Goal: Use online tool/utility: Utilize a website feature to perform a specific function

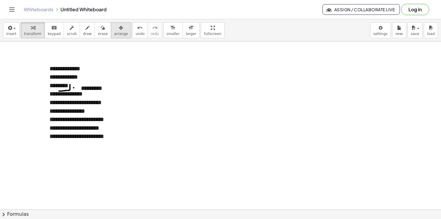
click at [114, 33] on span "arrange" at bounding box center [121, 34] width 14 height 4
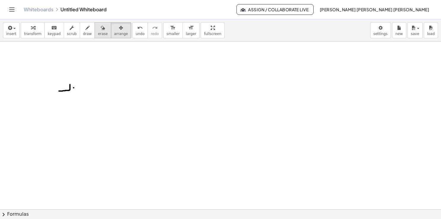
click at [98, 32] on span "erase" at bounding box center [103, 34] width 10 height 4
drag, startPoint x: 71, startPoint y: 90, endPoint x: 148, endPoint y: 111, distance: 79.9
click at [82, 75] on div at bounding box center [220, 210] width 441 height 336
click at [17, 34] on button "insert" at bounding box center [11, 30] width 17 height 16
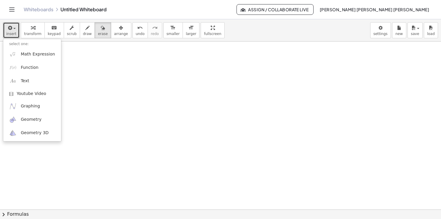
click at [104, 76] on div at bounding box center [220, 210] width 441 height 336
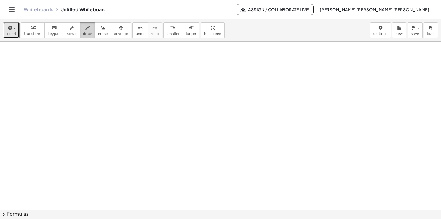
click at [83, 33] on span "draw" at bounding box center [87, 34] width 9 height 4
click at [85, 30] on icon "button" at bounding box center [87, 27] width 4 height 7
drag, startPoint x: 95, startPoint y: 81, endPoint x: 101, endPoint y: 97, distance: 16.6
click at [101, 97] on div at bounding box center [220, 210] width 441 height 336
drag, startPoint x: 103, startPoint y: 87, endPoint x: 102, endPoint y: 96, distance: 8.6
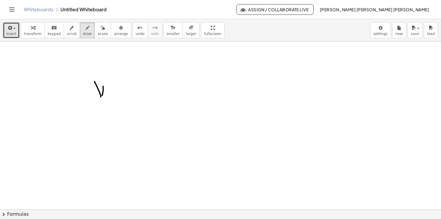
click at [102, 96] on div at bounding box center [220, 210] width 441 height 336
drag, startPoint x: 111, startPoint y: 87, endPoint x: 112, endPoint y: 95, distance: 7.4
click at [112, 95] on div at bounding box center [220, 210] width 441 height 336
drag, startPoint x: 116, startPoint y: 87, endPoint x: 117, endPoint y: 93, distance: 6.3
click at [117, 93] on div at bounding box center [220, 210] width 441 height 336
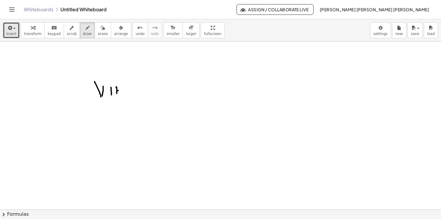
drag, startPoint x: 117, startPoint y: 91, endPoint x: 122, endPoint y: 90, distance: 5.1
click at [122, 90] on div at bounding box center [220, 210] width 441 height 336
drag, startPoint x: 122, startPoint y: 87, endPoint x: 122, endPoint y: 93, distance: 5.6
click at [122, 93] on div at bounding box center [220, 210] width 441 height 336
click at [17, 31] on button "insert" at bounding box center [11, 30] width 17 height 16
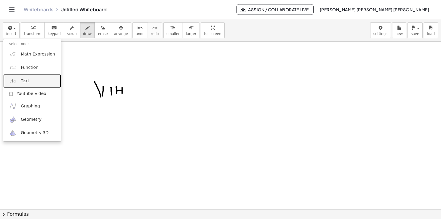
click at [27, 85] on link "Text" at bounding box center [32, 80] width 58 height 13
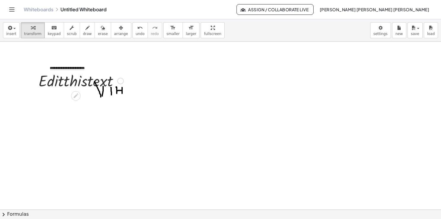
click at [110, 74] on div at bounding box center [81, 80] width 91 height 20
click at [106, 81] on div at bounding box center [81, 80] width 91 height 20
click at [114, 33] on span "arrange" at bounding box center [121, 34] width 14 height 4
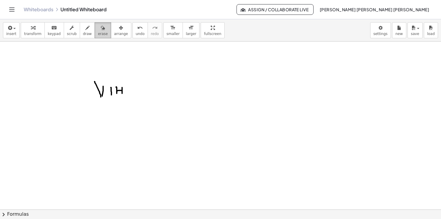
click at [95, 35] on button "erase" at bounding box center [103, 30] width 16 height 16
drag, startPoint x: 110, startPoint y: 90, endPoint x: 90, endPoint y: 90, distance: 20.2
click at [90, 91] on div at bounding box center [220, 210] width 441 height 336
click at [4, 27] on button "insert" at bounding box center [11, 30] width 17 height 16
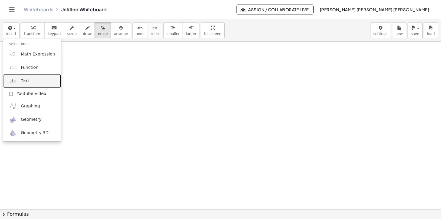
click at [15, 78] on img at bounding box center [12, 80] width 7 height 7
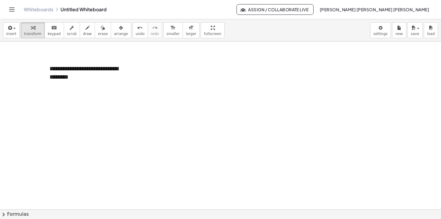
click at [190, 98] on div at bounding box center [220, 210] width 441 height 336
click at [83, 32] on span "draw" at bounding box center [87, 34] width 9 height 4
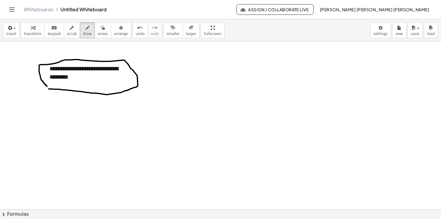
drag, startPoint x: 50, startPoint y: 89, endPoint x: 48, endPoint y: 87, distance: 3.2
click at [47, 87] on div at bounding box center [220, 210] width 441 height 336
drag, startPoint x: 140, startPoint y: 78, endPoint x: 154, endPoint y: 65, distance: 19.3
click at [154, 65] on div at bounding box center [220, 210] width 441 height 336
click at [152, 65] on div at bounding box center [220, 210] width 441 height 336
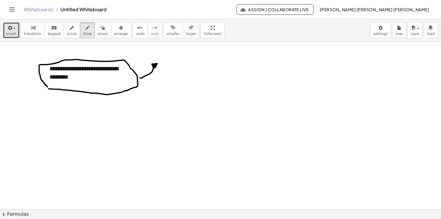
click at [12, 29] on span "button" at bounding box center [12, 28] width 1 height 4
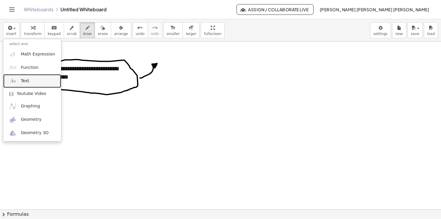
click at [29, 81] on link "Text" at bounding box center [32, 80] width 58 height 13
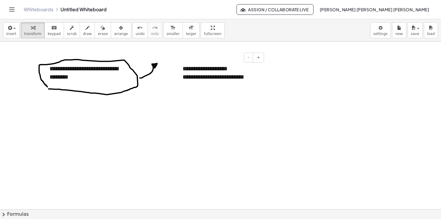
click at [205, 68] on div "**********" at bounding box center [221, 72] width 89 height 29
click at [230, 82] on div "**********" at bounding box center [221, 72] width 89 height 29
click at [182, 57] on div "- +" at bounding box center [219, 57] width 89 height 10
drag, startPoint x: 180, startPoint y: 62, endPoint x: 181, endPoint y: 65, distance: 3.3
click at [180, 64] on div "**********" at bounding box center [221, 72] width 89 height 29
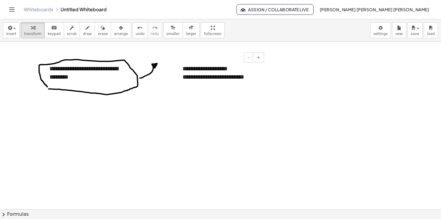
click at [186, 82] on div "**********" at bounding box center [221, 72] width 89 height 29
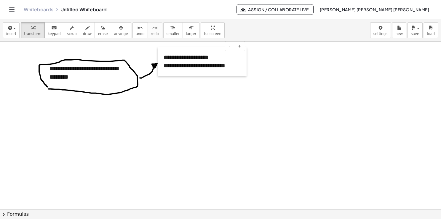
drag, startPoint x: 177, startPoint y: 86, endPoint x: 158, endPoint y: 74, distance: 22.6
click at [158, 74] on div at bounding box center [161, 61] width 6 height 29
click at [199, 91] on div at bounding box center [220, 210] width 441 height 336
click at [85, 30] on icon "button" at bounding box center [87, 27] width 4 height 7
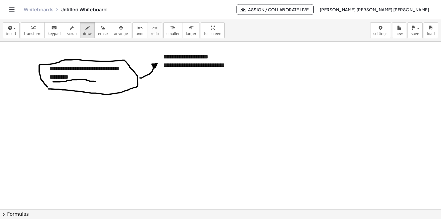
drag, startPoint x: 53, startPoint y: 82, endPoint x: 96, endPoint y: 81, distance: 43.3
click at [96, 81] on div at bounding box center [220, 210] width 441 height 336
click at [57, 124] on div at bounding box center [220, 210] width 441 height 336
drag, startPoint x: 53, startPoint y: 138, endPoint x: 56, endPoint y: 146, distance: 7.9
click at [56, 146] on div at bounding box center [220, 210] width 441 height 336
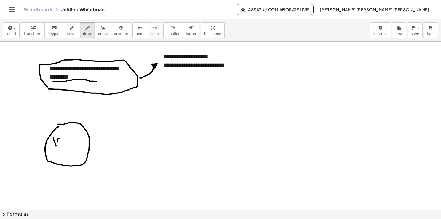
drag, startPoint x: 58, startPoint y: 140, endPoint x: 56, endPoint y: 145, distance: 5.8
click at [56, 145] on div at bounding box center [220, 210] width 441 height 336
drag, startPoint x: 63, startPoint y: 139, endPoint x: 62, endPoint y: 147, distance: 8.1
click at [62, 146] on div at bounding box center [220, 210] width 441 height 336
drag, startPoint x: 68, startPoint y: 139, endPoint x: 68, endPoint y: 147, distance: 7.4
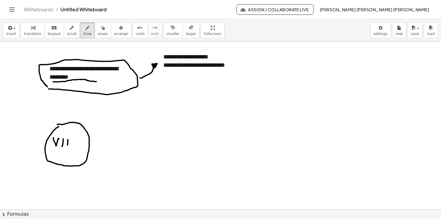
click at [68, 147] on div at bounding box center [220, 210] width 441 height 336
drag, startPoint x: 68, startPoint y: 144, endPoint x: 71, endPoint y: 144, distance: 3.0
click at [70, 144] on div at bounding box center [220, 210] width 441 height 336
drag, startPoint x: 72, startPoint y: 141, endPoint x: 71, endPoint y: 149, distance: 7.8
click at [71, 148] on div at bounding box center [220, 210] width 441 height 336
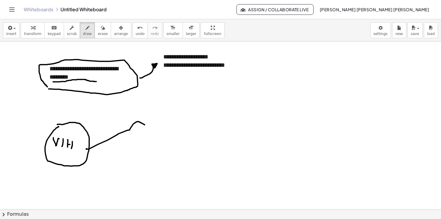
drag, startPoint x: 86, startPoint y: 149, endPoint x: 145, endPoint y: 125, distance: 63.2
click at [145, 125] on div at bounding box center [220, 210] width 441 height 336
drag, startPoint x: 144, startPoint y: 122, endPoint x: 144, endPoint y: 126, distance: 3.6
click at [144, 126] on div at bounding box center [220, 210] width 441 height 336
click at [9, 29] on icon "button" at bounding box center [9, 27] width 5 height 7
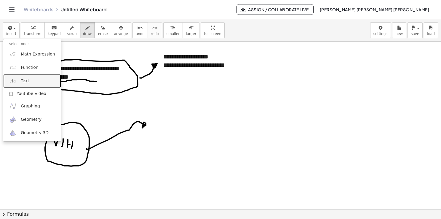
click at [23, 81] on span "Text" at bounding box center [25, 81] width 8 height 6
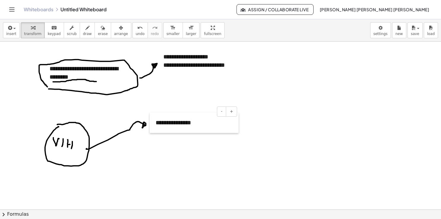
drag, startPoint x: 291, startPoint y: 78, endPoint x: 150, endPoint y: 132, distance: 150.3
click at [150, 132] on div at bounding box center [153, 122] width 6 height 20
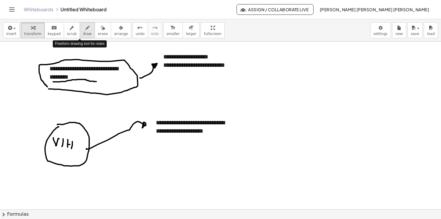
click at [84, 31] on button "draw" at bounding box center [87, 30] width 15 height 16
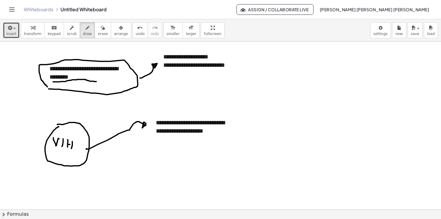
click at [4, 34] on button "insert" at bounding box center [11, 30] width 17 height 16
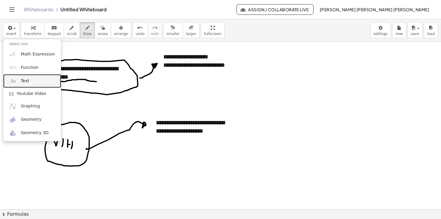
click at [20, 77] on link "Text" at bounding box center [32, 80] width 58 height 13
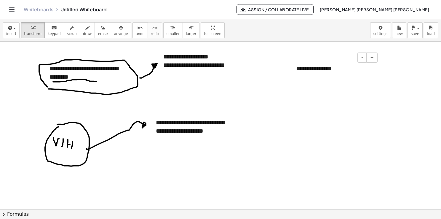
click at [334, 60] on div "- +" at bounding box center [333, 57] width 89 height 10
click at [332, 66] on div "**********" at bounding box center [334, 68] width 89 height 20
drag, startPoint x: 331, startPoint y: 66, endPoint x: 273, endPoint y: 69, distance: 58.5
click at [273, 69] on div "**********" at bounding box center [220, 210] width 441 height 336
drag, startPoint x: 336, startPoint y: 69, endPoint x: 291, endPoint y: 73, distance: 45.8
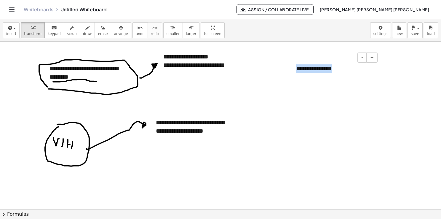
click at [291, 73] on div "**********" at bounding box center [334, 68] width 89 height 20
click at [380, 84] on div at bounding box center [220, 210] width 441 height 336
click at [378, 84] on div "**********" at bounding box center [334, 72] width 89 height 29
drag, startPoint x: 378, startPoint y: 86, endPoint x: 384, endPoint y: 90, distance: 7.6
click at [384, 90] on div "**********" at bounding box center [220, 210] width 441 height 336
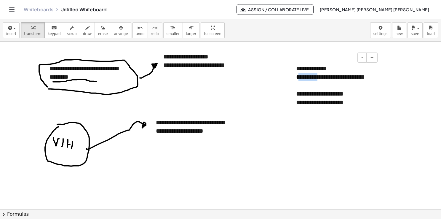
drag, startPoint x: 298, startPoint y: 77, endPoint x: 321, endPoint y: 78, distance: 23.4
click at [321, 78] on div "**********" at bounding box center [334, 81] width 77 height 17
drag, startPoint x: 330, startPoint y: 77, endPoint x: 299, endPoint y: 77, distance: 30.5
click at [298, 77] on div "**********" at bounding box center [334, 81] width 77 height 17
drag, startPoint x: 307, startPoint y: 87, endPoint x: 295, endPoint y: 87, distance: 11.6
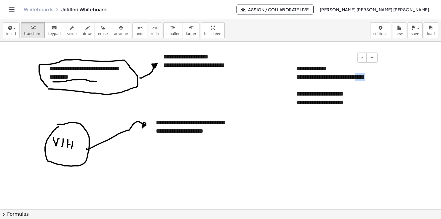
click at [295, 87] on div "**********" at bounding box center [334, 85] width 89 height 54
drag, startPoint x: 297, startPoint y: 95, endPoint x: 336, endPoint y: 93, distance: 39.5
click at [336, 93] on div "**********" at bounding box center [334, 94] width 77 height 9
drag, startPoint x: 340, startPoint y: 95, endPoint x: 356, endPoint y: 95, distance: 15.7
click at [356, 95] on div "**********" at bounding box center [334, 94] width 77 height 9
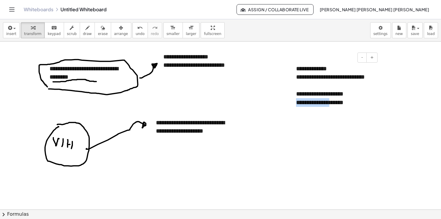
drag, startPoint x: 336, startPoint y: 104, endPoint x: 296, endPoint y: 106, distance: 39.8
click at [296, 106] on div "**********" at bounding box center [334, 85] width 89 height 54
drag, startPoint x: 354, startPoint y: 101, endPoint x: 344, endPoint y: 105, distance: 10.1
click at [344, 105] on div "**********" at bounding box center [334, 102] width 77 height 9
click at [408, 106] on div at bounding box center [220, 210] width 441 height 336
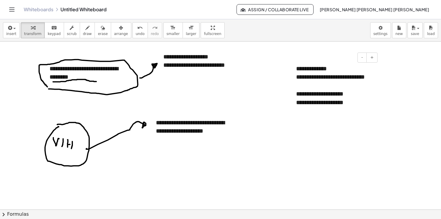
click at [367, 105] on div "**********" at bounding box center [334, 102] width 77 height 9
click at [317, 137] on div at bounding box center [220, 210] width 441 height 336
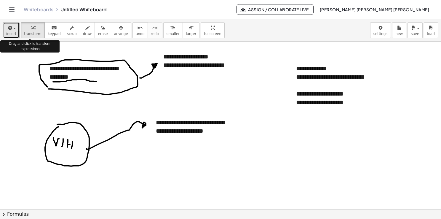
click at [15, 31] on button "insert" at bounding box center [11, 30] width 17 height 16
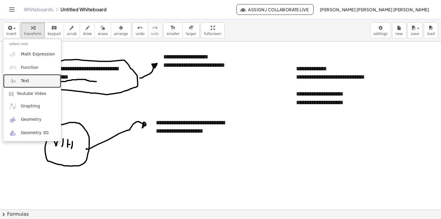
click at [31, 79] on link "Text" at bounding box center [32, 80] width 58 height 13
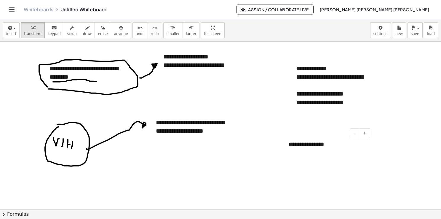
click at [287, 133] on div "- +" at bounding box center [325, 133] width 89 height 10
click at [288, 146] on div at bounding box center [287, 148] width 6 height 20
drag, startPoint x: 289, startPoint y: 147, endPoint x: 287, endPoint y: 120, distance: 27.4
click at [287, 120] on div at bounding box center [285, 120] width 6 height 20
drag, startPoint x: 330, startPoint y: 126, endPoint x: 284, endPoint y: 128, distance: 45.7
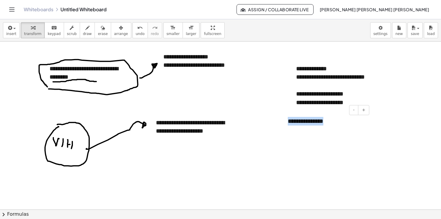
click at [284, 128] on div "**********" at bounding box center [326, 121] width 89 height 20
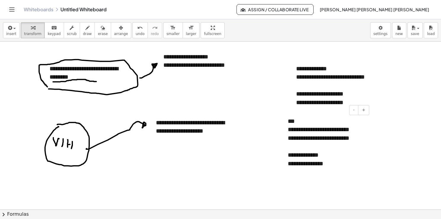
click at [282, 111] on div "- +" at bounding box center [325, 110] width 89 height 10
click at [282, 123] on div at bounding box center [285, 142] width 6 height 63
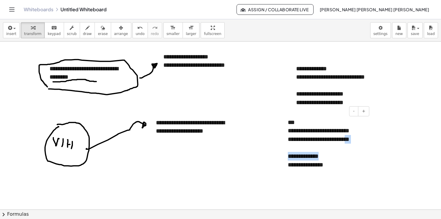
drag, startPoint x: 301, startPoint y: 147, endPoint x: 328, endPoint y: 158, distance: 29.1
click at [328, 158] on div "**********" at bounding box center [326, 143] width 89 height 63
click at [283, 174] on div at bounding box center [285, 143] width 6 height 63
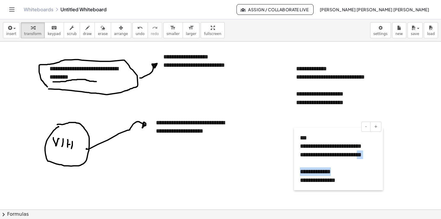
drag, startPoint x: 283, startPoint y: 174, endPoint x: 295, endPoint y: 189, distance: 19.3
click at [295, 189] on div at bounding box center [297, 159] width 6 height 63
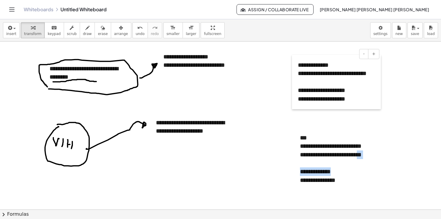
drag, startPoint x: 296, startPoint y: 68, endPoint x: 295, endPoint y: 63, distance: 5.3
click at [295, 63] on div at bounding box center [295, 82] width 6 height 54
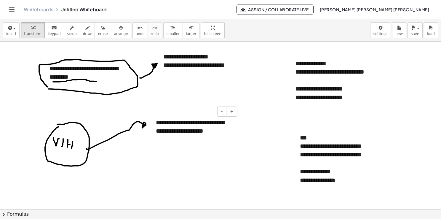
click at [215, 134] on div "**********" at bounding box center [194, 126] width 89 height 29
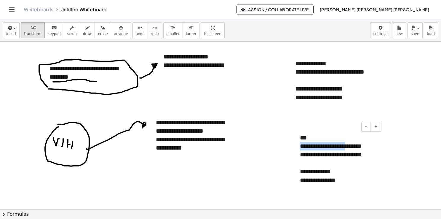
drag, startPoint x: 301, startPoint y: 147, endPoint x: 358, endPoint y: 147, distance: 56.7
click at [358, 147] on div "**********" at bounding box center [338, 146] width 77 height 9
drag, startPoint x: 359, startPoint y: 147, endPoint x: 376, endPoint y: 148, distance: 16.9
click at [376, 148] on div "**********" at bounding box center [338, 146] width 77 height 9
drag, startPoint x: 302, startPoint y: 148, endPoint x: 336, endPoint y: 148, distance: 34.1
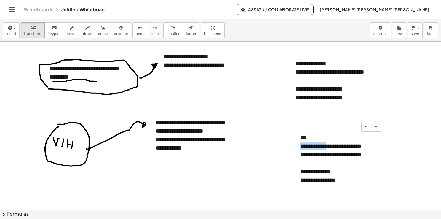
click at [336, 148] on div "**********" at bounding box center [338, 146] width 77 height 9
drag, startPoint x: 301, startPoint y: 155, endPoint x: 350, endPoint y: 156, distance: 48.9
click at [350, 156] on div "**********" at bounding box center [338, 158] width 77 height 17
drag, startPoint x: 300, startPoint y: 172, endPoint x: 339, endPoint y: 170, distance: 38.9
click at [339, 170] on div "**********" at bounding box center [338, 171] width 77 height 9
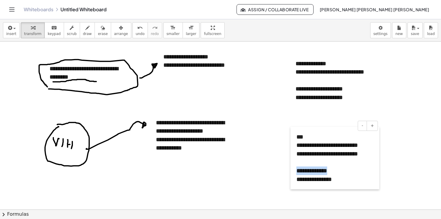
drag, startPoint x: 299, startPoint y: 182, endPoint x: 295, endPoint y: 181, distance: 3.7
click at [295, 181] on div at bounding box center [294, 158] width 6 height 63
drag, startPoint x: 298, startPoint y: 180, endPoint x: 332, endPoint y: 186, distance: 33.9
click at [331, 186] on div "**********" at bounding box center [335, 158] width 89 height 63
click at [382, 190] on div at bounding box center [220, 210] width 441 height 336
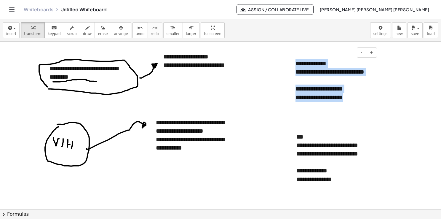
drag, startPoint x: 297, startPoint y: 62, endPoint x: 318, endPoint y: 117, distance: 58.7
click at [355, 99] on div "**********" at bounding box center [334, 80] width 89 height 54
click at [354, 96] on div "**********" at bounding box center [334, 97] width 77 height 9
drag, startPoint x: 354, startPoint y: 96, endPoint x: 294, endPoint y: 74, distance: 64.2
click at [294, 74] on div "**********" at bounding box center [334, 80] width 89 height 54
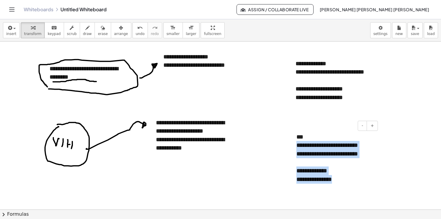
drag, startPoint x: 340, startPoint y: 181, endPoint x: 298, endPoint y: 149, distance: 53.1
click at [298, 149] on div "**********" at bounding box center [335, 158] width 89 height 63
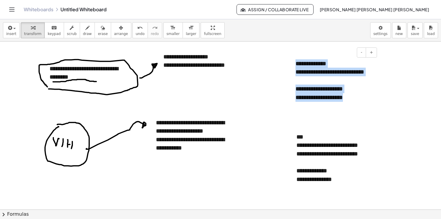
drag, startPoint x: 354, startPoint y: 99, endPoint x: 295, endPoint y: 65, distance: 68.3
click at [295, 65] on div "**********" at bounding box center [334, 80] width 89 height 54
click at [421, 96] on div at bounding box center [220, 210] width 441 height 336
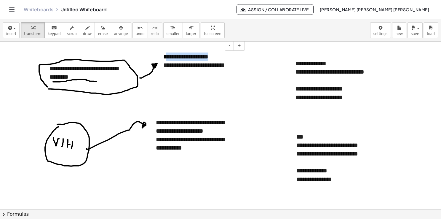
drag, startPoint x: 214, startPoint y: 57, endPoint x: 165, endPoint y: 54, distance: 48.4
click at [165, 54] on div "**********" at bounding box center [201, 61] width 89 height 29
click at [215, 57] on div "**********" at bounding box center [201, 61] width 89 height 29
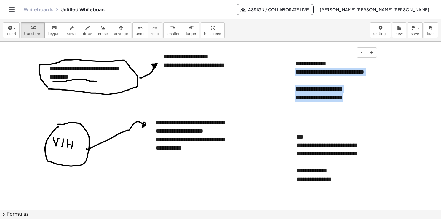
drag, startPoint x: 354, startPoint y: 98, endPoint x: 295, endPoint y: 70, distance: 65.0
click at [295, 70] on div "**********" at bounding box center [334, 80] width 89 height 54
click at [297, 71] on div "**********" at bounding box center [334, 76] width 77 height 17
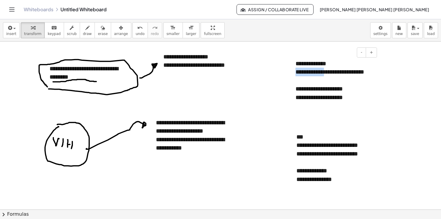
drag, startPoint x: 297, startPoint y: 71, endPoint x: 331, endPoint y: 74, distance: 34.6
click at [331, 74] on div "**********" at bounding box center [334, 76] width 77 height 17
click at [213, 57] on div "**********" at bounding box center [201, 61] width 89 height 29
drag, startPoint x: 218, startPoint y: 57, endPoint x: 161, endPoint y: 59, distance: 57.0
click at [161, 59] on div "**********" at bounding box center [201, 61] width 89 height 29
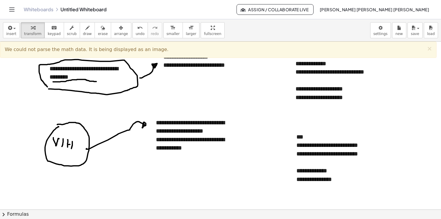
click at [237, 74] on div "**********" at bounding box center [201, 61] width 89 height 29
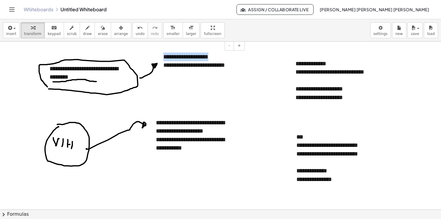
drag, startPoint x: 216, startPoint y: 57, endPoint x: 162, endPoint y: 60, distance: 53.8
click at [162, 60] on div "**********" at bounding box center [201, 61] width 89 height 29
click at [229, 96] on div at bounding box center [220, 210] width 441 height 336
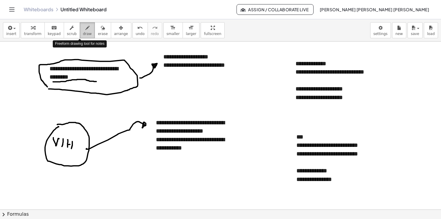
click at [83, 33] on span "draw" at bounding box center [87, 34] width 9 height 4
drag, startPoint x: 88, startPoint y: 177, endPoint x: 101, endPoint y: 177, distance: 12.8
click at [93, 185] on div at bounding box center [220, 210] width 441 height 336
click at [102, 177] on div at bounding box center [220, 210] width 441 height 336
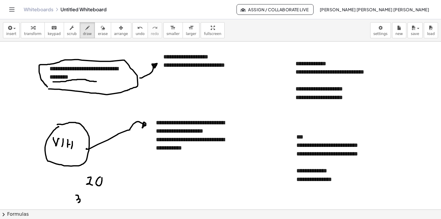
drag, startPoint x: 76, startPoint y: 195, endPoint x: 78, endPoint y: 202, distance: 7.6
click at [78, 202] on div at bounding box center [220, 210] width 441 height 336
click at [89, 193] on div at bounding box center [220, 210] width 441 height 336
click at [94, 194] on div at bounding box center [220, 210] width 441 height 336
click at [102, 194] on div at bounding box center [220, 210] width 441 height 336
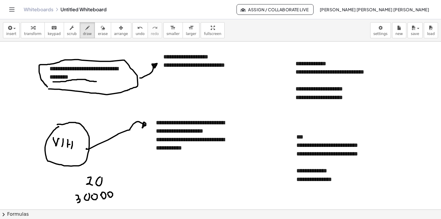
click at [108, 192] on div at bounding box center [220, 210] width 441 height 336
click at [117, 191] on div at bounding box center [220, 210] width 441 height 336
drag, startPoint x: 113, startPoint y: 180, endPoint x: 124, endPoint y: 198, distance: 21.0
click at [124, 198] on div at bounding box center [220, 210] width 441 height 336
drag, startPoint x: 344, startPoint y: 101, endPoint x: 304, endPoint y: 101, distance: 40.3
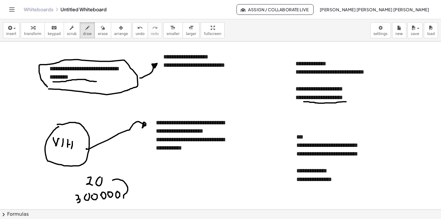
click at [304, 101] on div at bounding box center [220, 210] width 441 height 336
click at [356, 149] on div at bounding box center [220, 210] width 441 height 336
click at [390, 141] on div at bounding box center [220, 210] width 441 height 336
click at [394, 142] on div at bounding box center [220, 210] width 441 height 336
drag, startPoint x: 394, startPoint y: 162, endPoint x: 398, endPoint y: 165, distance: 5.1
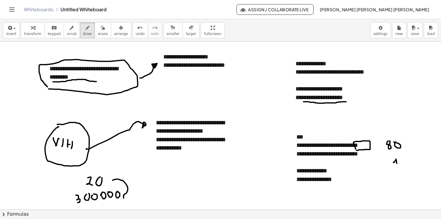
click at [397, 165] on div at bounding box center [220, 210] width 441 height 336
drag, startPoint x: 403, startPoint y: 159, endPoint x: 403, endPoint y: 165, distance: 6.5
click at [403, 165] on div at bounding box center [220, 210] width 441 height 336
click at [411, 160] on div at bounding box center [220, 210] width 441 height 336
click at [418, 158] on div at bounding box center [220, 210] width 441 height 336
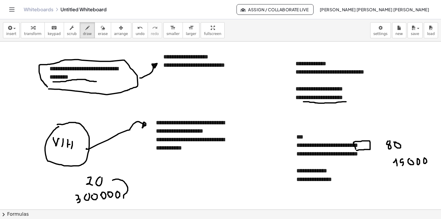
click at [424, 158] on div at bounding box center [220, 210] width 441 height 336
click at [431, 158] on div at bounding box center [220, 210] width 441 height 336
drag, startPoint x: 251, startPoint y: 157, endPoint x: 250, endPoint y: 164, distance: 7.5
click at [250, 164] on div at bounding box center [220, 210] width 441 height 336
drag, startPoint x: 256, startPoint y: 158, endPoint x: 257, endPoint y: 165, distance: 6.8
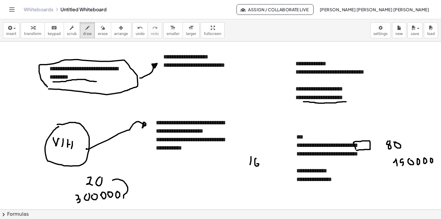
click at [257, 165] on div at bounding box center [220, 210] width 441 height 336
click at [261, 159] on div at bounding box center [220, 210] width 441 height 336
drag, startPoint x: 298, startPoint y: 158, endPoint x: 317, endPoint y: 156, distance: 19.1
click at [317, 156] on div at bounding box center [220, 210] width 441 height 336
drag, startPoint x: 271, startPoint y: 112, endPoint x: 267, endPoint y: 119, distance: 8.3
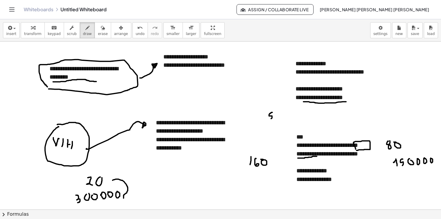
click at [267, 119] on div at bounding box center [220, 210] width 441 height 336
drag, startPoint x: 277, startPoint y: 113, endPoint x: 276, endPoint y: 109, distance: 3.9
click at [276, 109] on div at bounding box center [220, 210] width 441 height 336
click at [288, 113] on div at bounding box center [220, 210] width 441 height 336
click at [292, 112] on div at bounding box center [220, 210] width 441 height 336
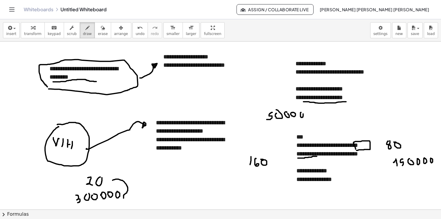
click at [301, 112] on div at bounding box center [220, 210] width 441 height 336
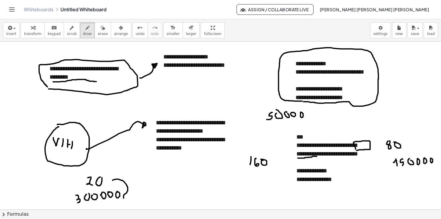
drag, startPoint x: 303, startPoint y: 101, endPoint x: 346, endPoint y: 103, distance: 43.3
click at [346, 103] on div at bounding box center [220, 210] width 441 height 336
drag, startPoint x: 112, startPoint y: 178, endPoint x: 125, endPoint y: 196, distance: 21.6
click at [125, 196] on div at bounding box center [220, 210] width 441 height 336
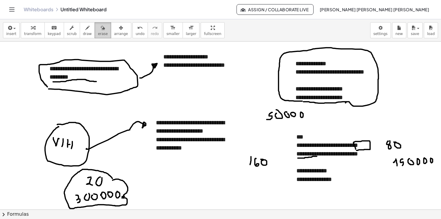
click at [101, 32] on button "erase" at bounding box center [103, 30] width 16 height 16
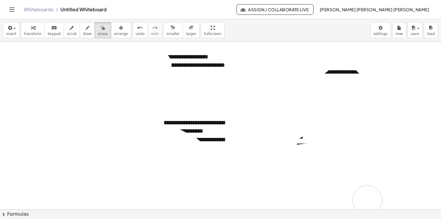
drag, startPoint x: 141, startPoint y: 75, endPoint x: 205, endPoint y: 92, distance: 66.2
click at [351, 165] on div at bounding box center [220, 210] width 441 height 336
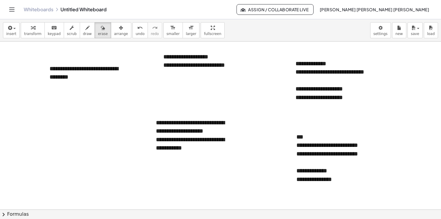
click at [205, 92] on div at bounding box center [220, 210] width 441 height 336
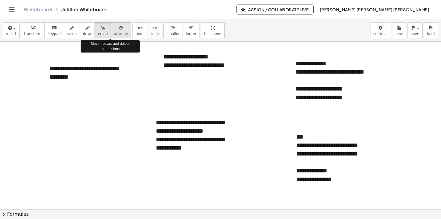
click at [114, 36] on span "arrange" at bounding box center [121, 34] width 14 height 4
